Goal: Book appointment/travel/reservation

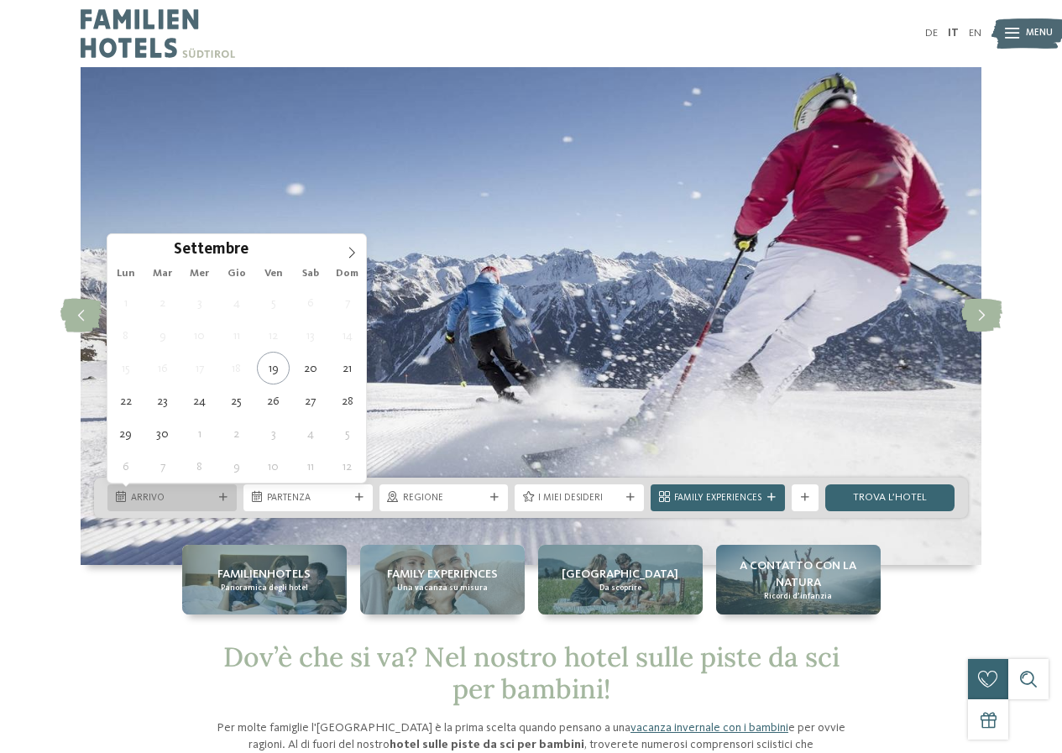
click at [195, 495] on span "Arrivo" at bounding box center [172, 498] width 82 height 13
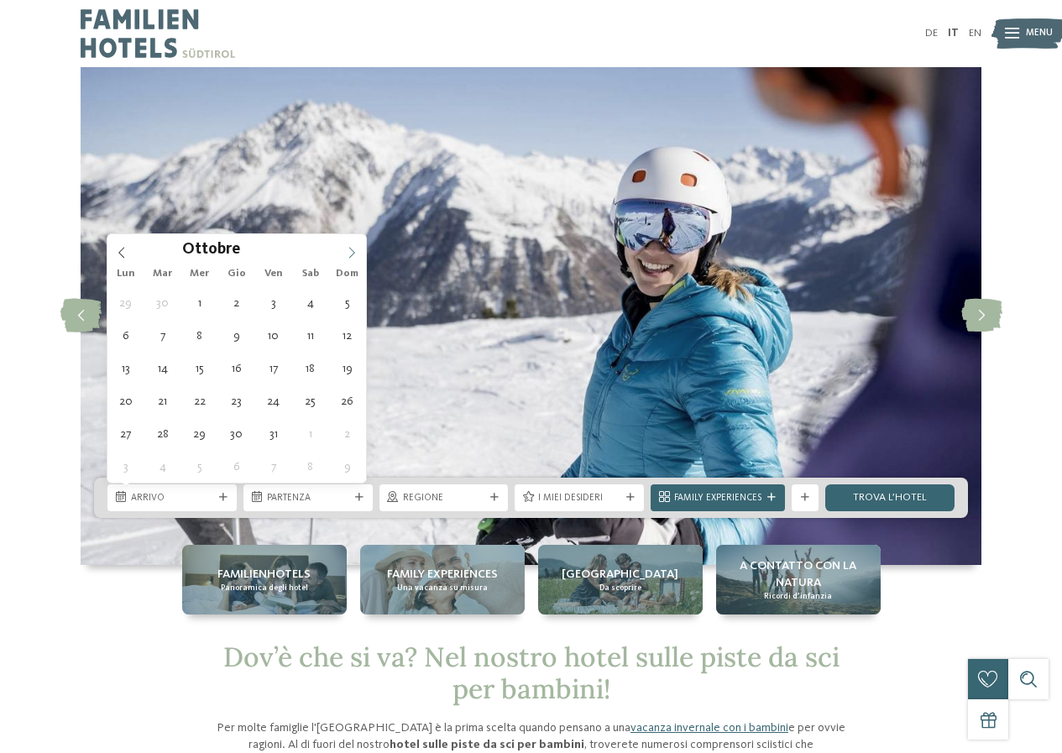
click at [354, 249] on icon at bounding box center [352, 253] width 12 height 12
type div "30.12.2025"
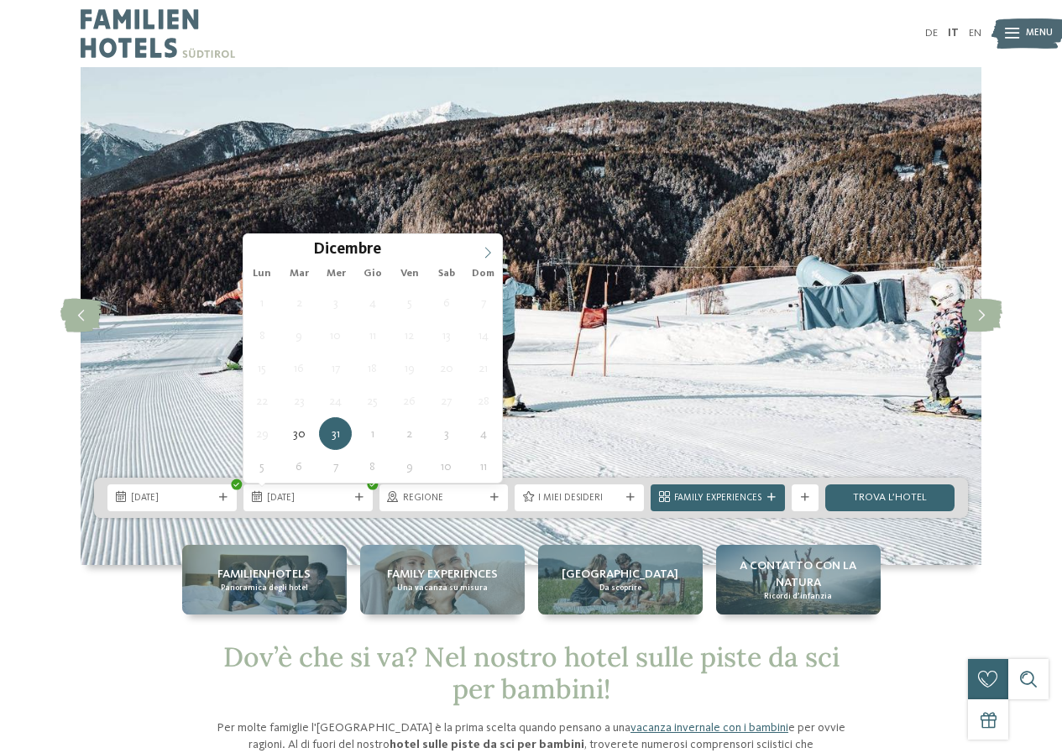
type input "****"
click at [486, 252] on icon at bounding box center [488, 253] width 12 height 12
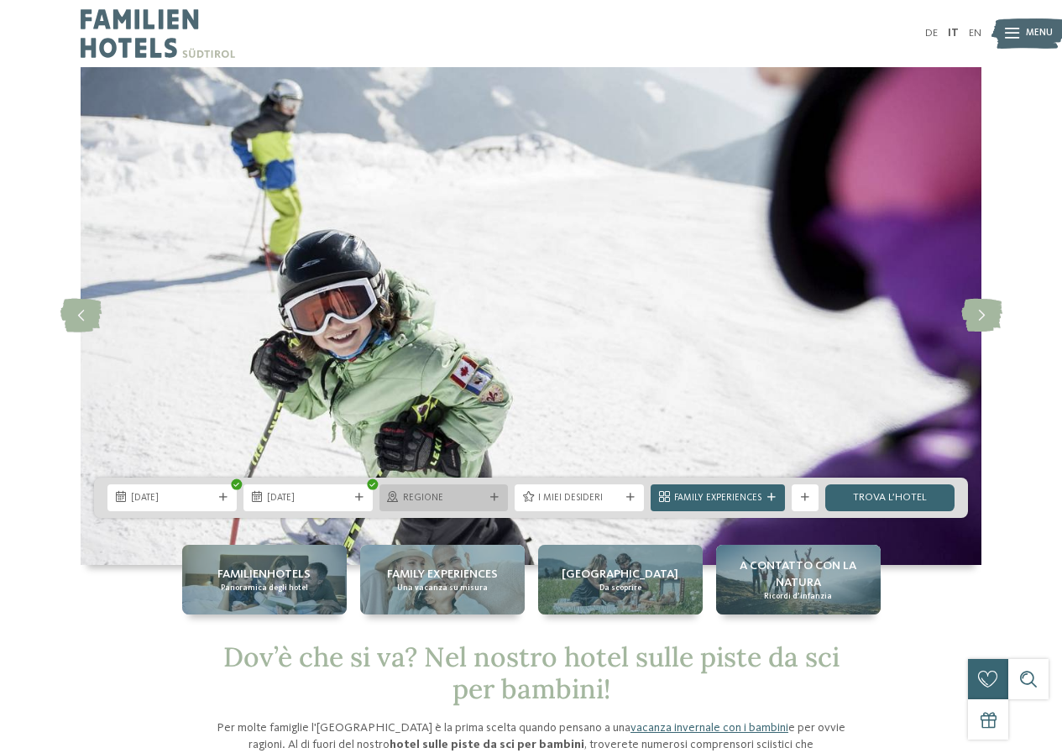
click at [465, 499] on span "Regione" at bounding box center [444, 498] width 82 height 13
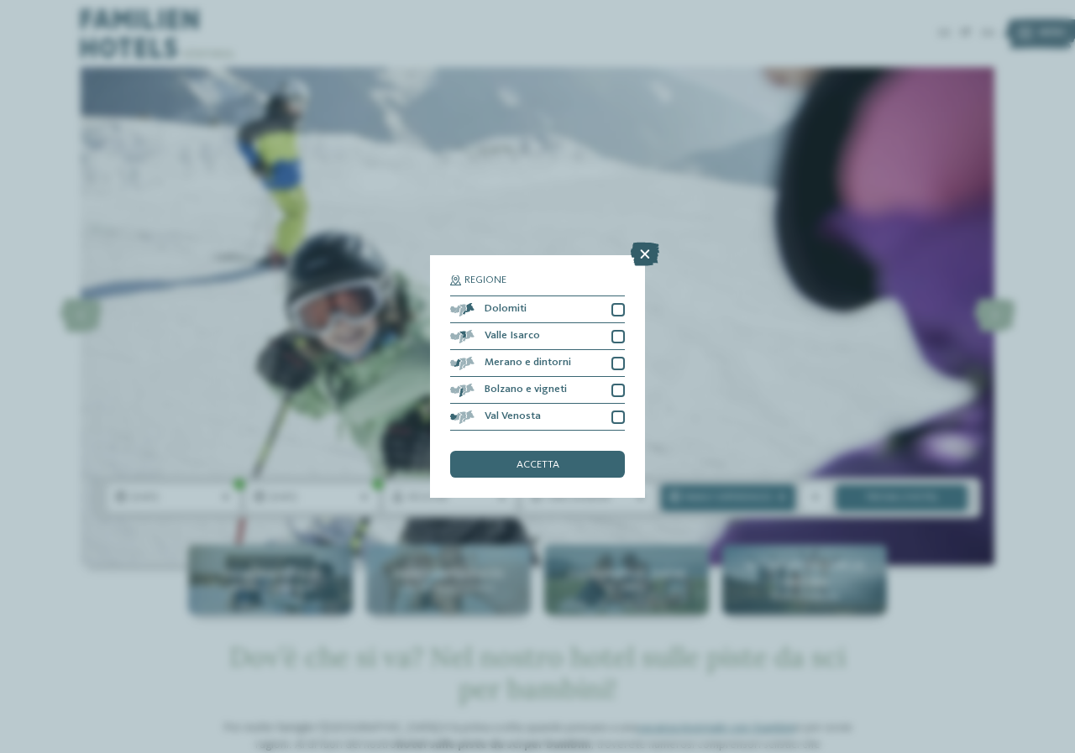
click at [645, 254] on icon at bounding box center [645, 255] width 29 height 24
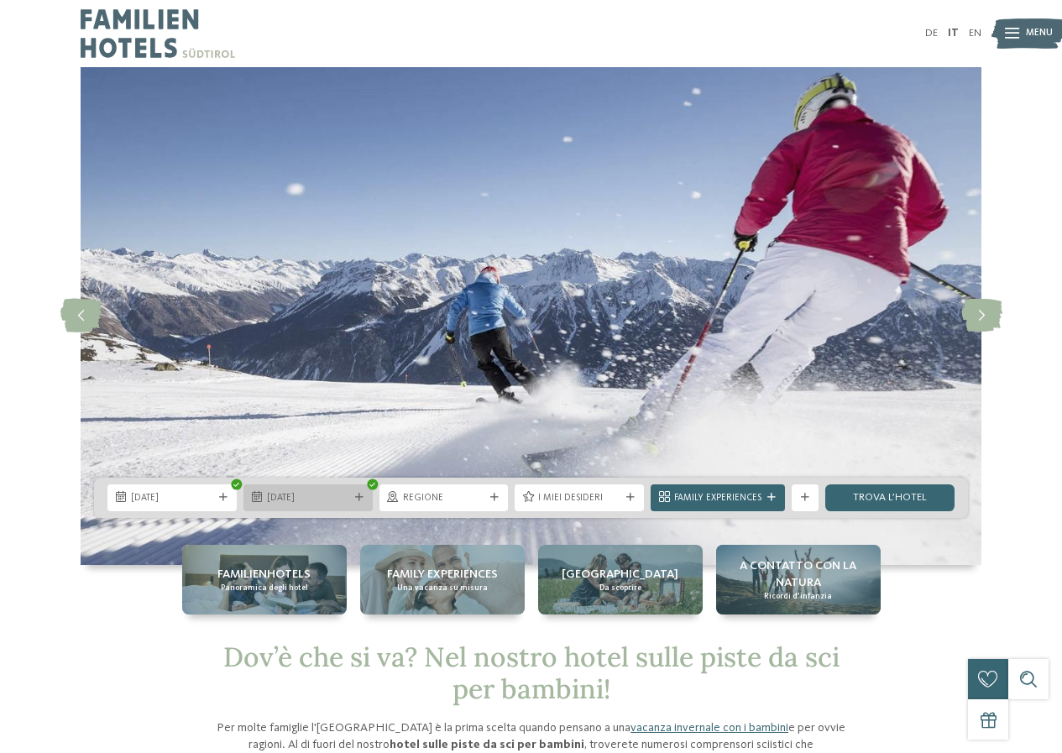
click at [268, 497] on span "06.01.2026" at bounding box center [308, 498] width 82 height 13
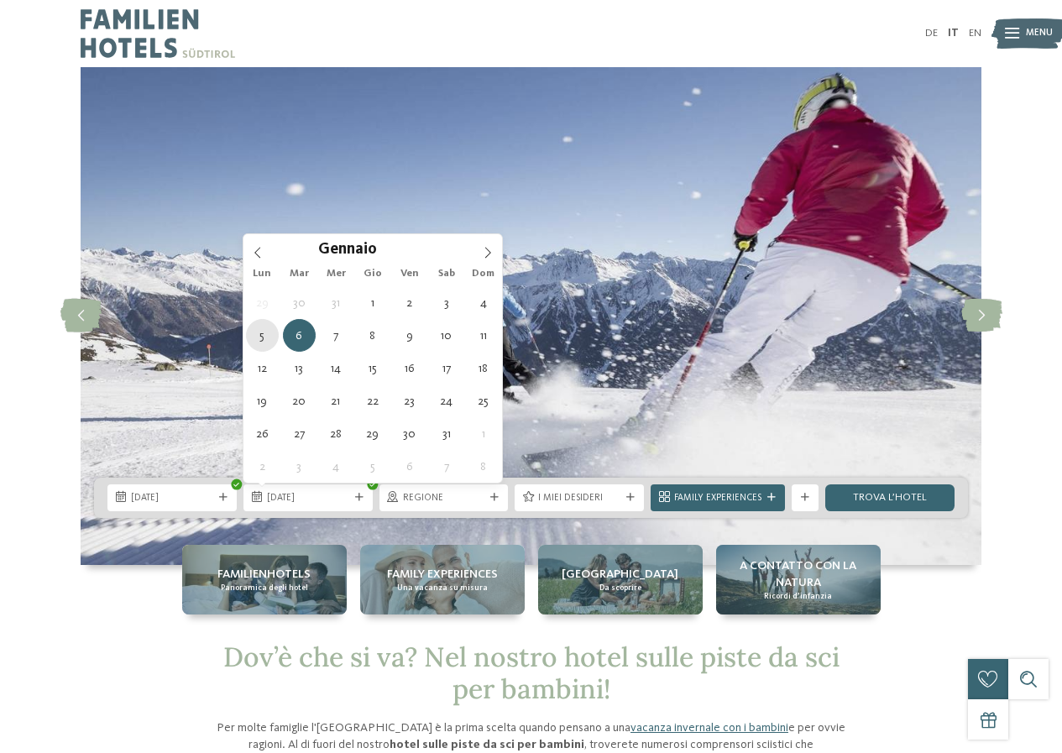
type div "05.01.2026"
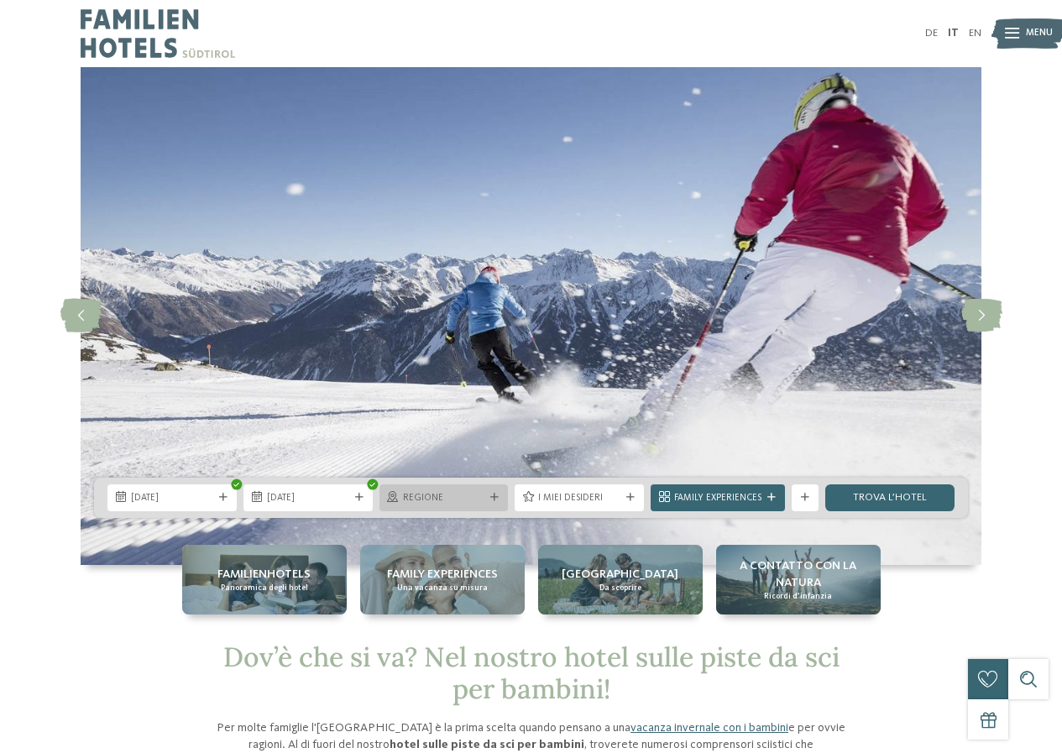
click at [423, 502] on span "Regione" at bounding box center [444, 498] width 82 height 13
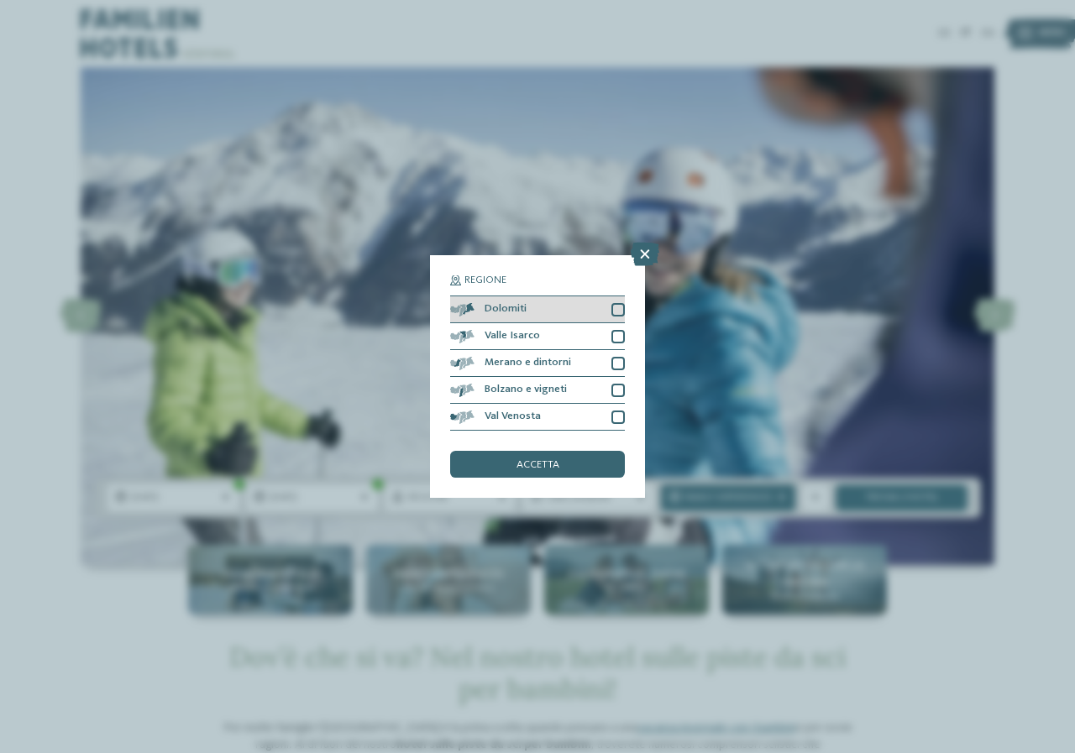
click at [614, 310] on div at bounding box center [617, 309] width 13 height 13
click at [618, 330] on div at bounding box center [617, 336] width 13 height 13
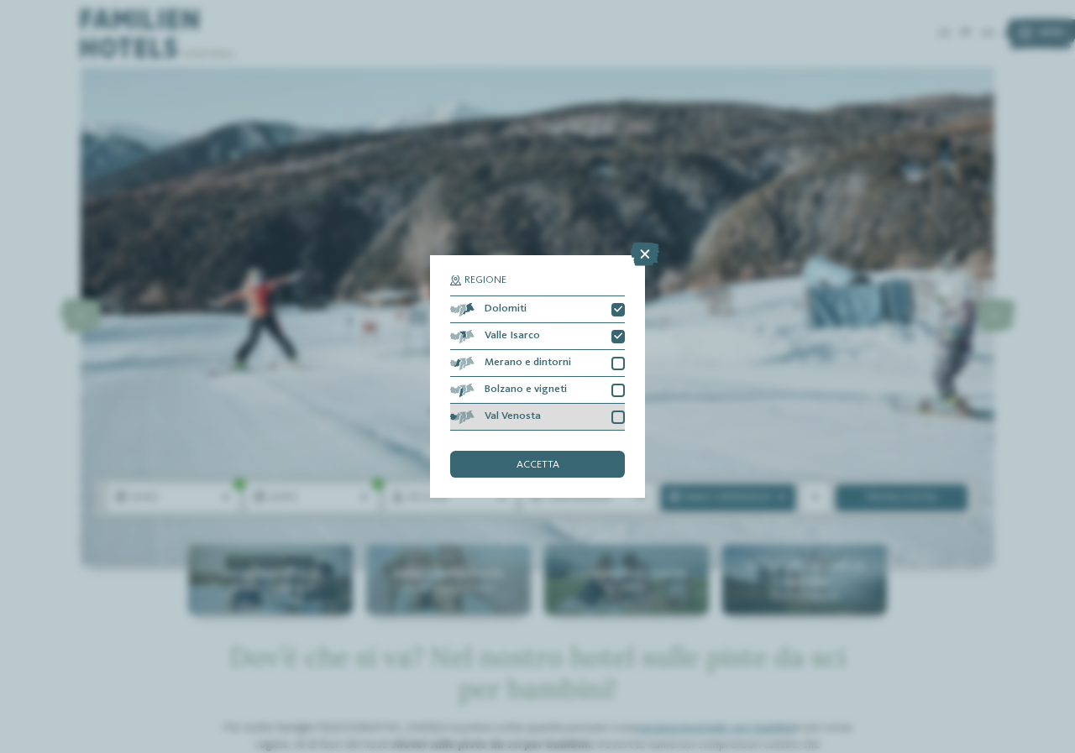
click at [612, 411] on div at bounding box center [617, 417] width 13 height 13
click at [580, 466] on div "accetta" at bounding box center [537, 464] width 175 height 27
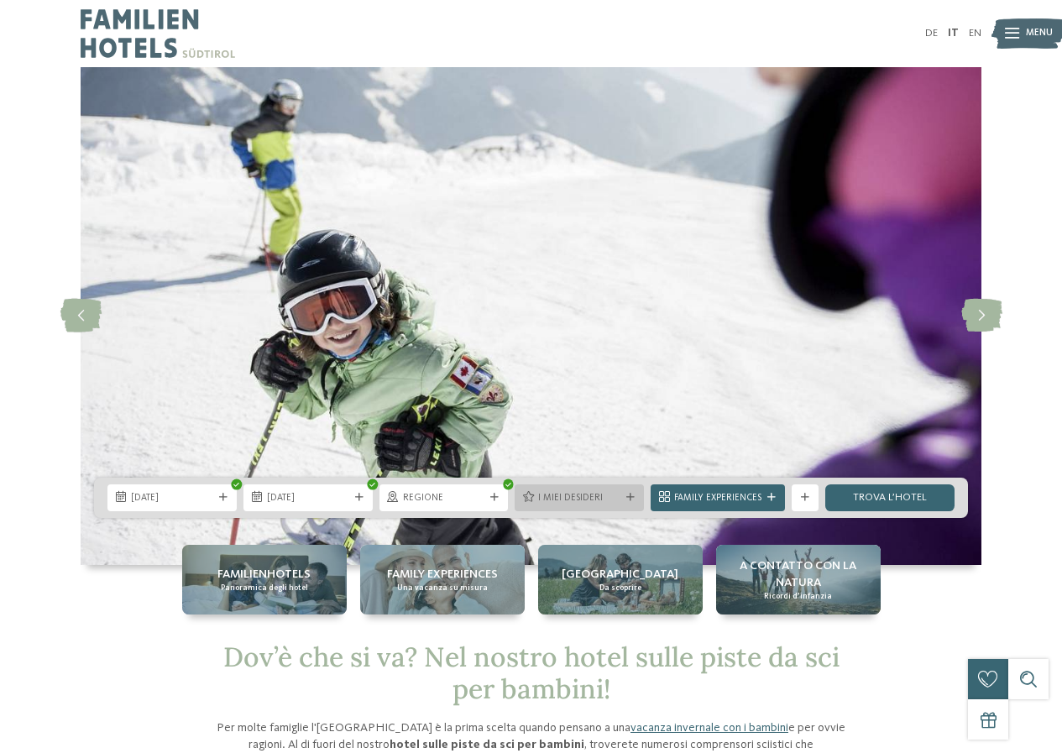
click at [630, 494] on icon at bounding box center [630, 498] width 8 height 8
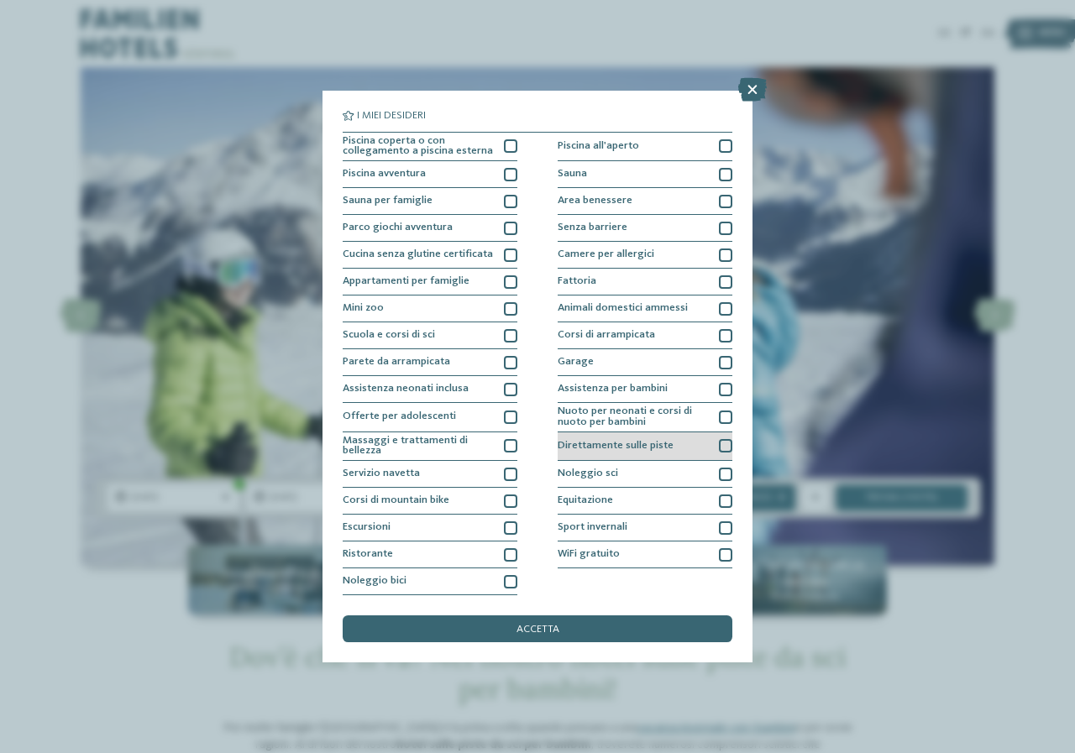
click at [721, 447] on div at bounding box center [725, 445] width 13 height 13
click at [726, 468] on div at bounding box center [725, 474] width 13 height 13
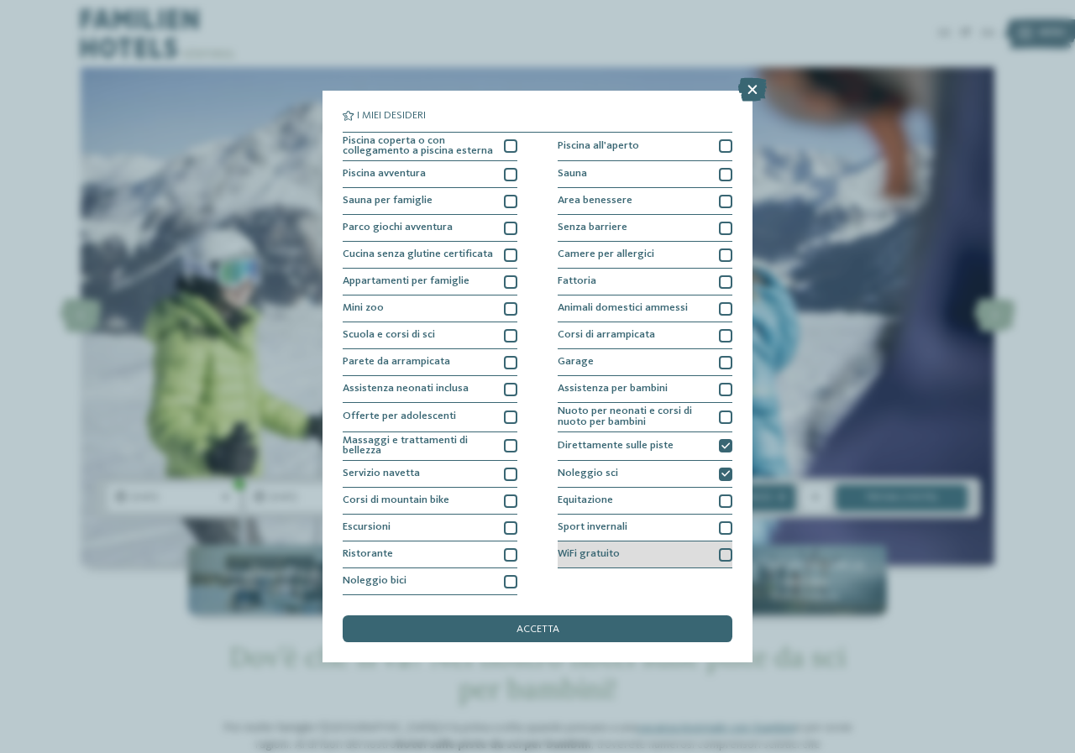
click at [717, 558] on div "WiFi gratuito" at bounding box center [645, 555] width 175 height 27
click at [722, 555] on icon at bounding box center [725, 555] width 8 height 8
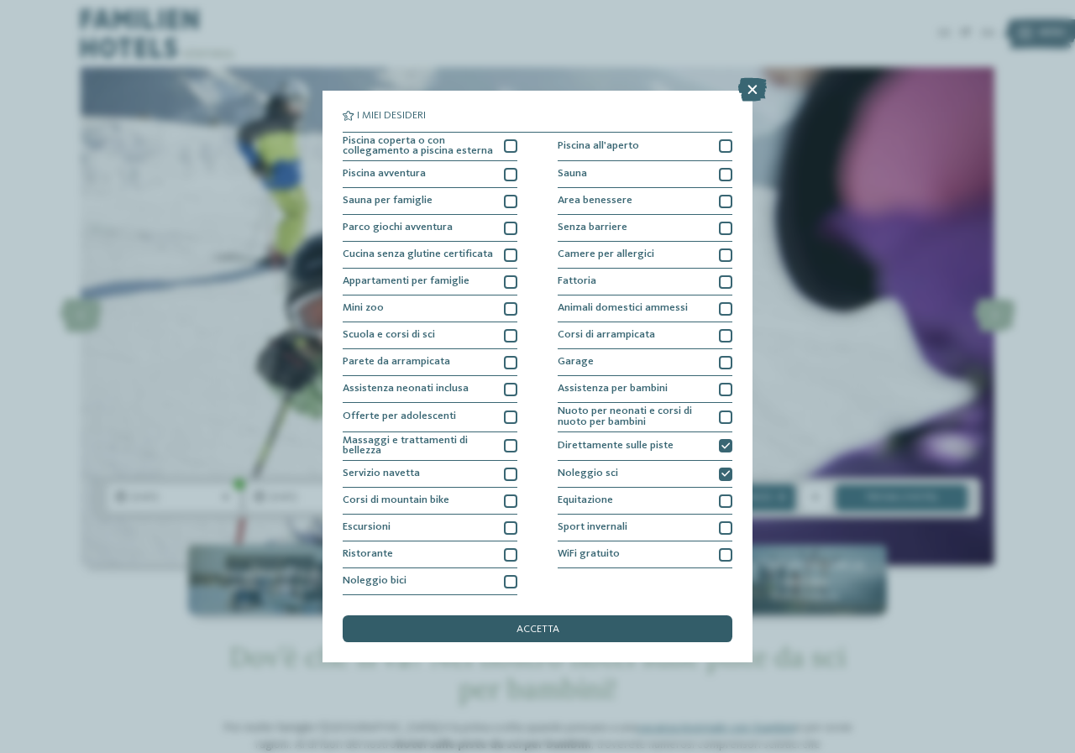
click at [570, 625] on div "accetta" at bounding box center [538, 628] width 390 height 27
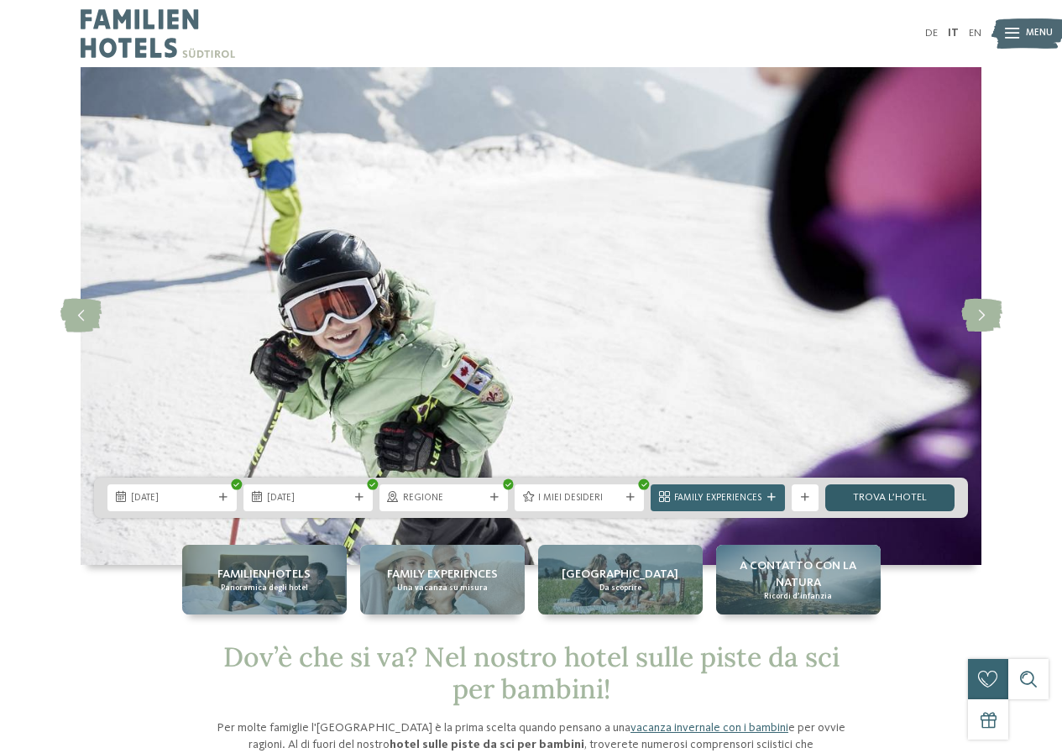
click at [867, 489] on link "trova l’hotel" at bounding box center [889, 497] width 129 height 27
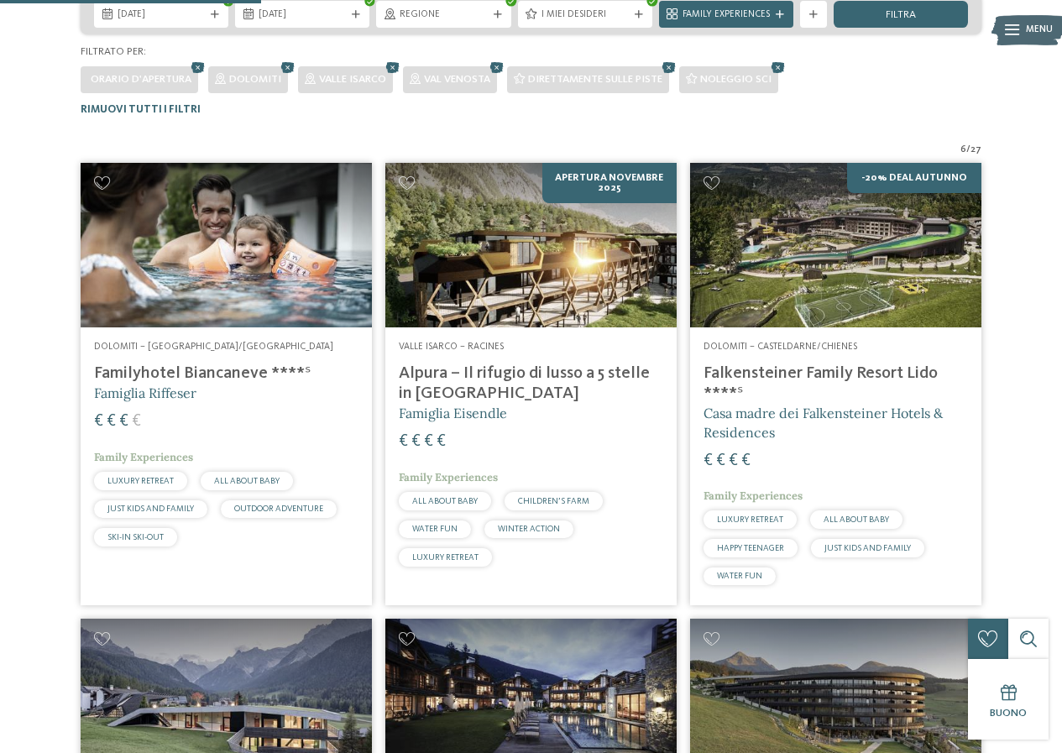
click at [872, 300] on img at bounding box center [835, 245] width 291 height 164
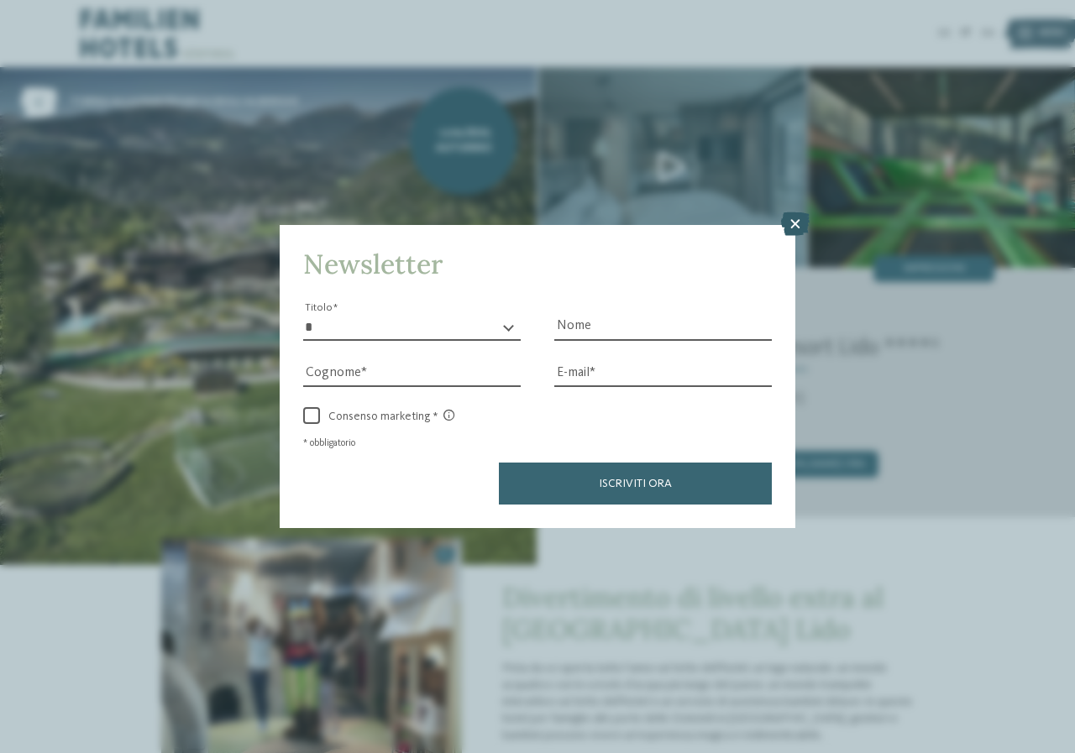
click at [797, 220] on icon at bounding box center [795, 224] width 29 height 24
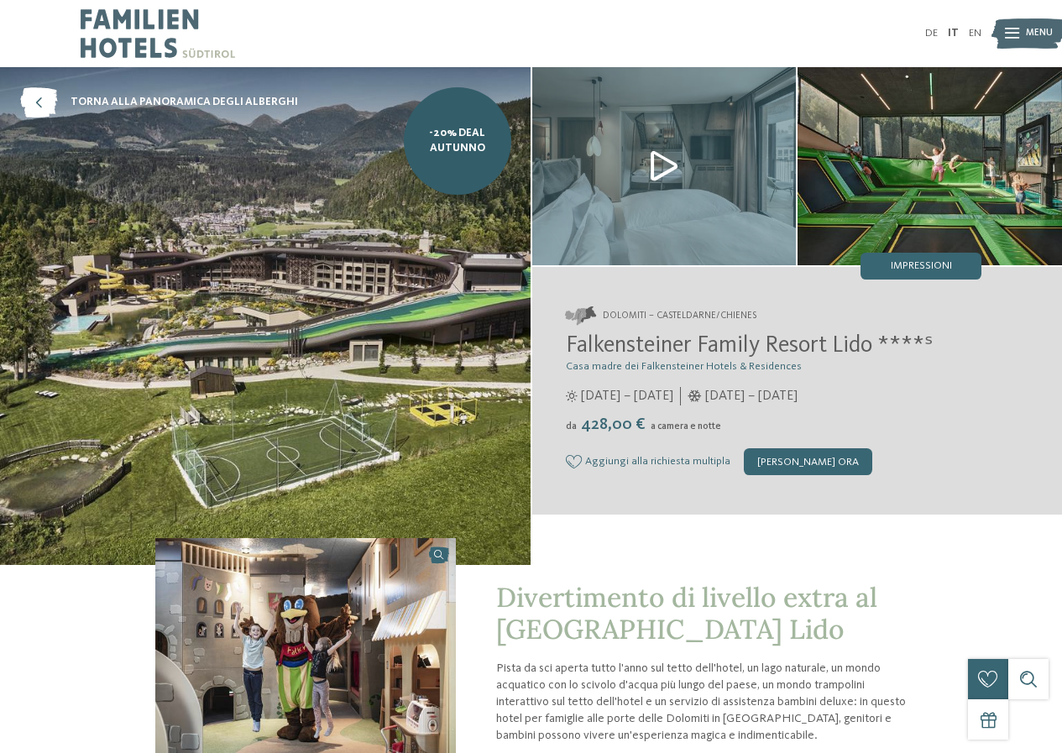
click at [663, 163] on img at bounding box center [664, 166] width 264 height 198
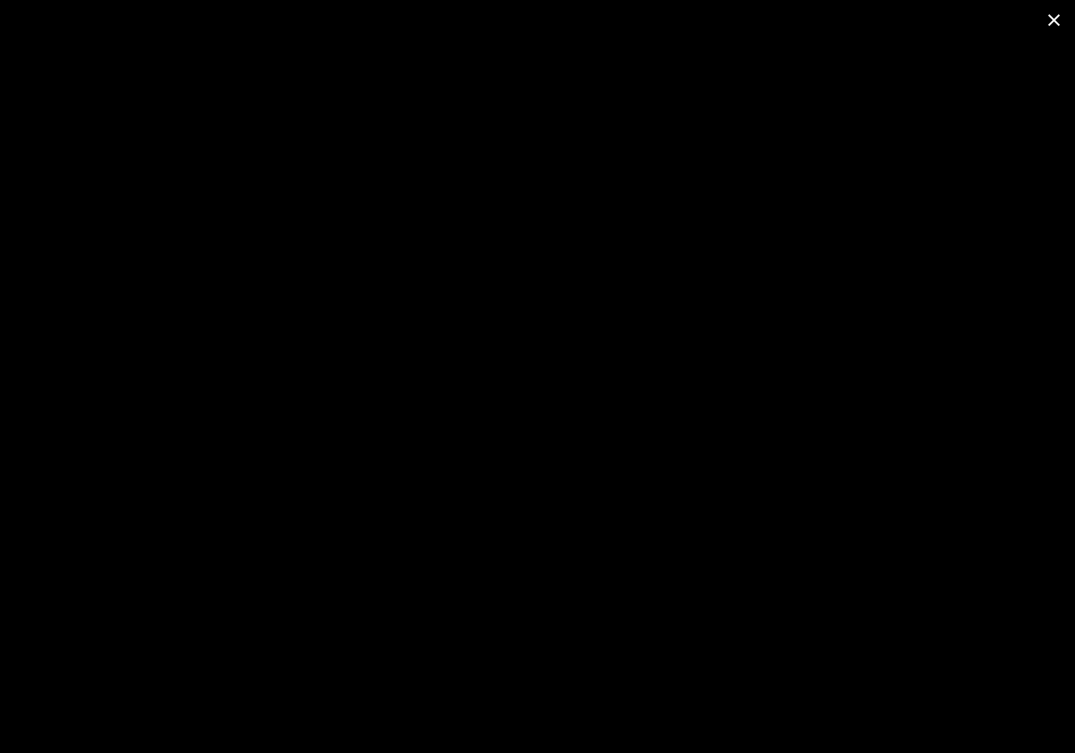
click at [1057, 24] on span at bounding box center [1054, 19] width 42 height 39
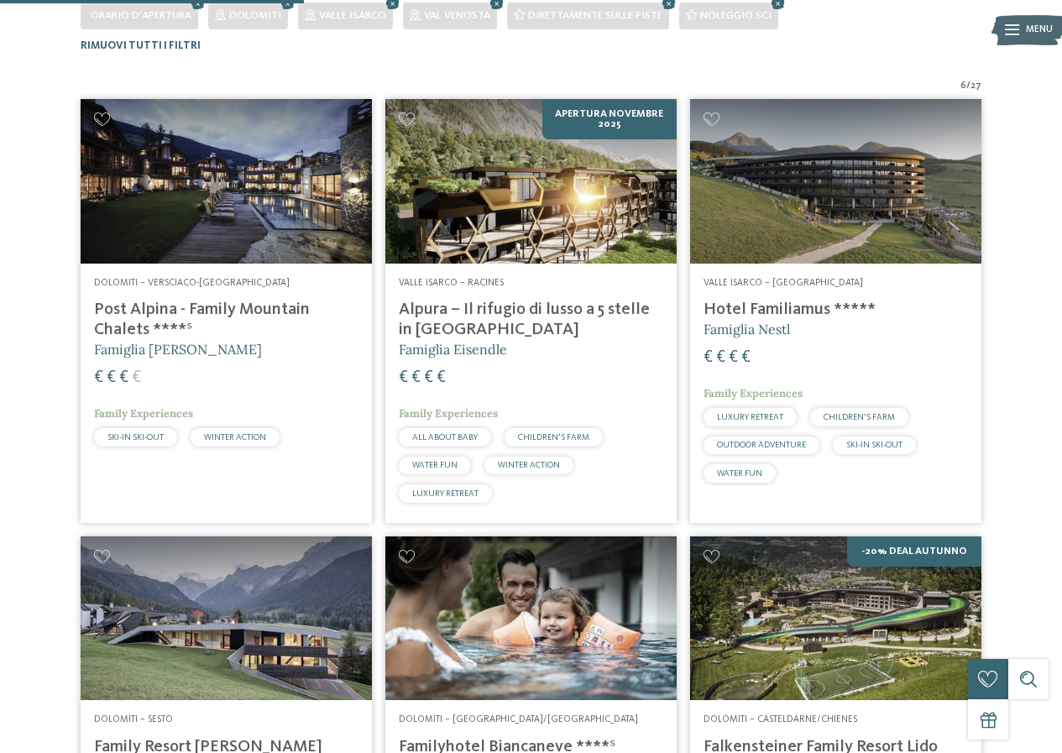
click at [226, 310] on h4 "Post Alpina - Family Mountain Chalets ****ˢ" at bounding box center [226, 320] width 264 height 40
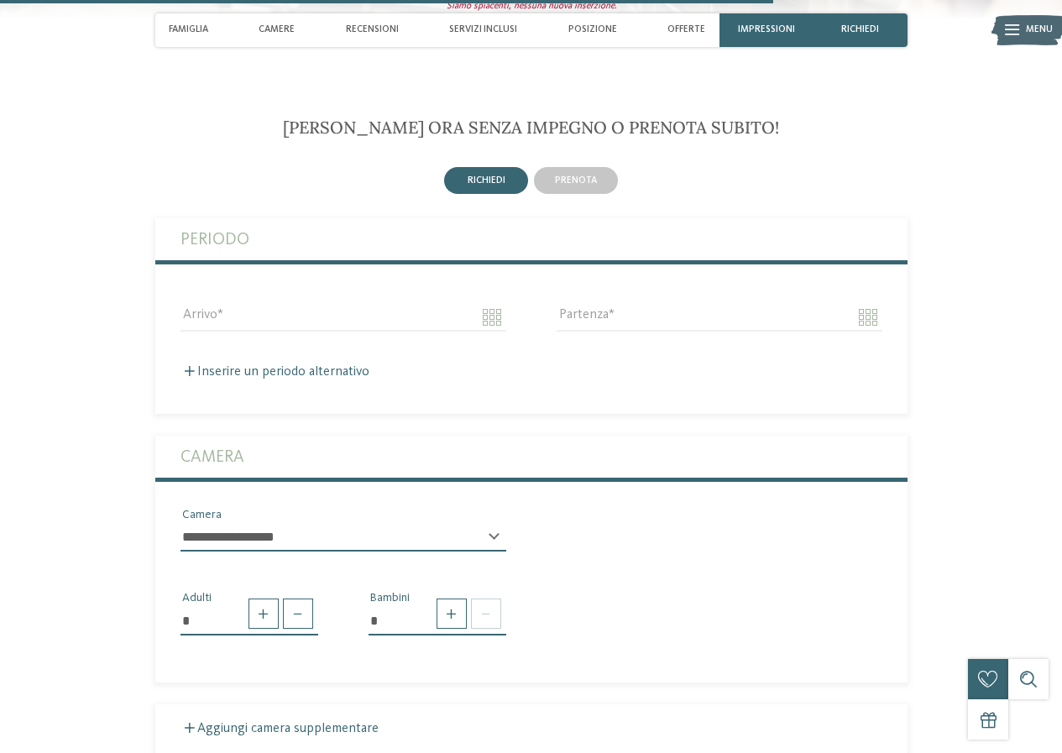
scroll to position [3443, 0]
